Goal: Transaction & Acquisition: Obtain resource

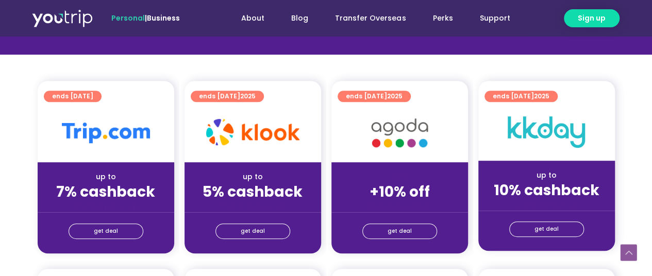
click at [117, 236] on link "get deal" at bounding box center [106, 231] width 75 height 15
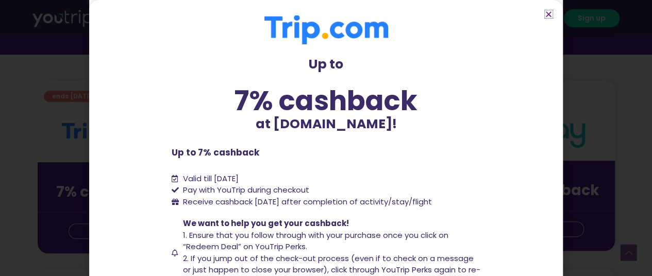
scroll to position [117, 0]
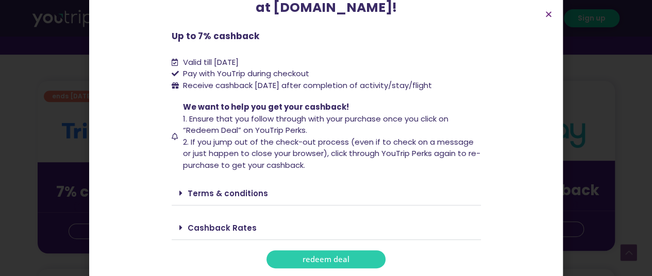
click at [362, 256] on link "redeem deal" at bounding box center [326, 260] width 119 height 18
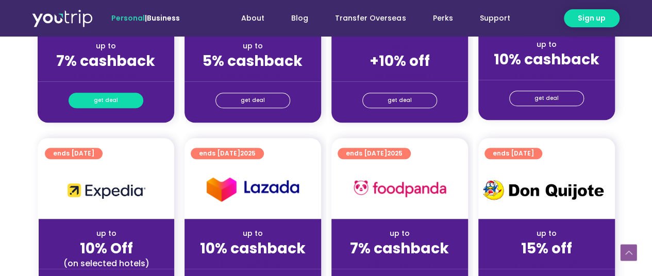
drag, startPoint x: 122, startPoint y: 108, endPoint x: 138, endPoint y: 102, distance: 16.9
click at [138, 102] on div "get deal" at bounding box center [106, 101] width 137 height 41
click at [138, 102] on link "get deal" at bounding box center [106, 100] width 75 height 15
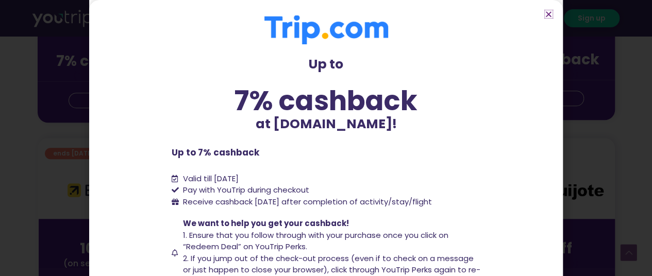
scroll to position [117, 0]
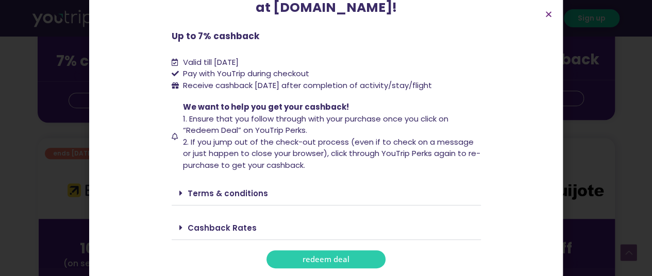
click at [322, 261] on span "redeem deal" at bounding box center [326, 260] width 47 height 8
